Goal: Task Accomplishment & Management: Complete application form

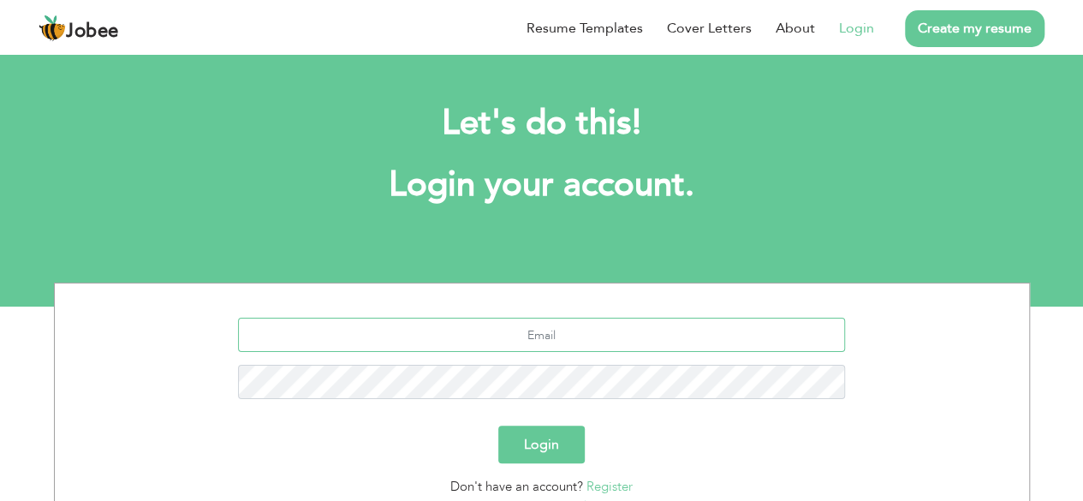
click at [575, 339] on input "text" at bounding box center [541, 335] width 607 height 34
click at [538, 329] on input "text" at bounding box center [541, 335] width 607 height 34
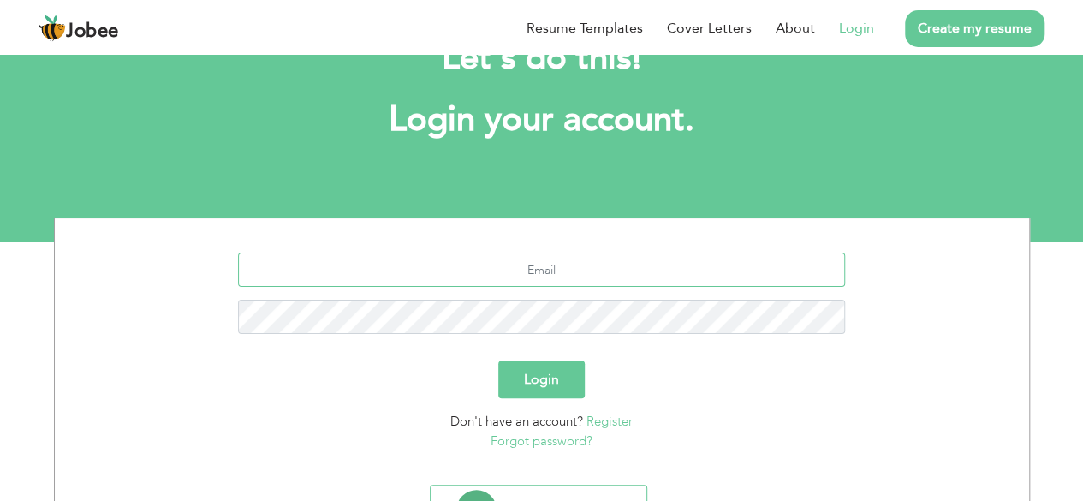
scroll to position [149, 0]
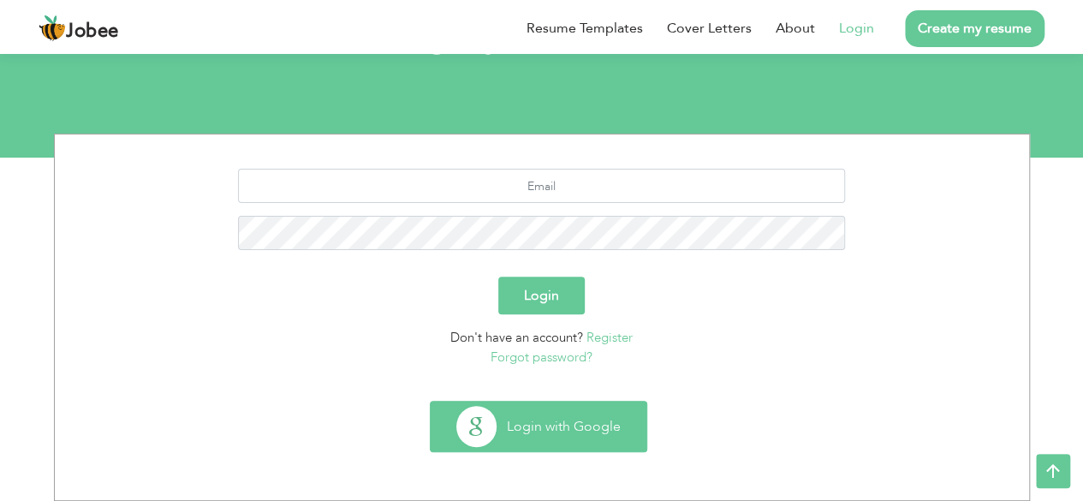
click at [466, 412] on button "Login with Google" at bounding box center [539, 426] width 216 height 50
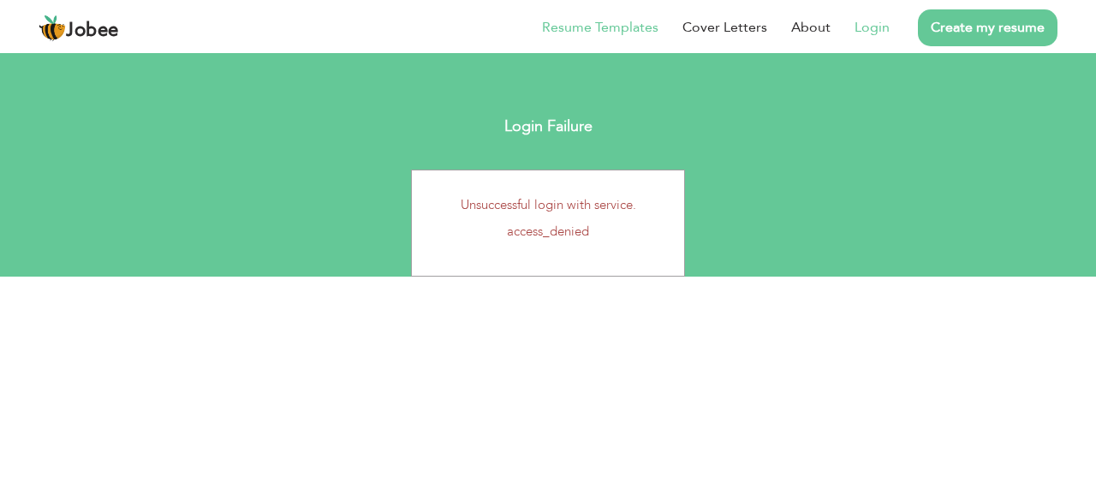
click at [608, 15] on li "Resume Templates" at bounding box center [588, 28] width 140 height 44
click at [610, 21] on link "Resume Templates" at bounding box center [600, 28] width 116 height 20
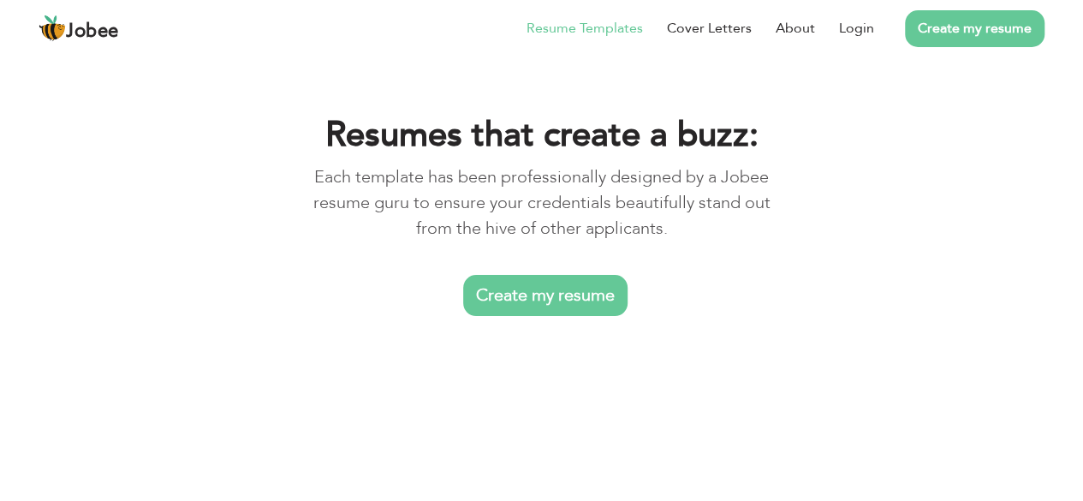
click at [584, 306] on link "Create my resume" at bounding box center [545, 295] width 164 height 41
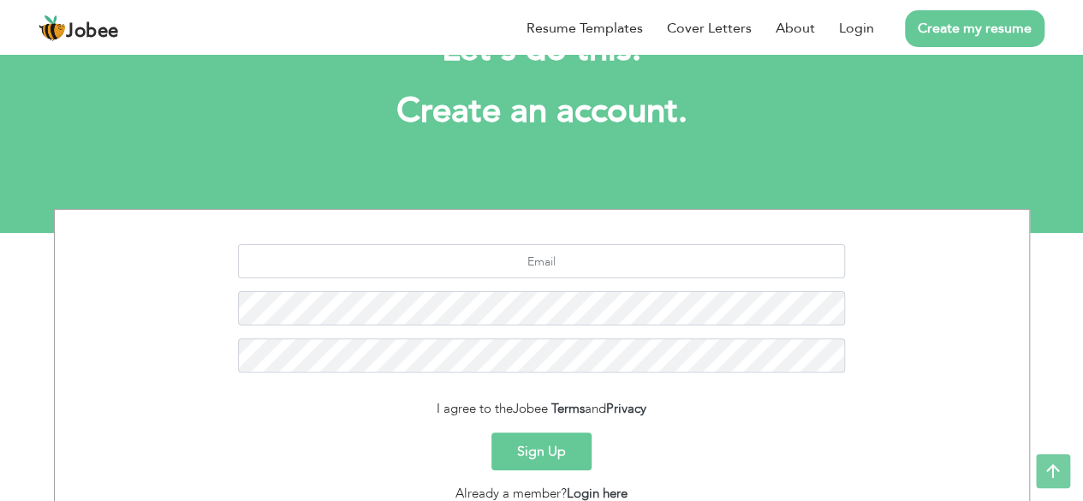
scroll to position [209, 0]
